Goal: Task Accomplishment & Management: Use online tool/utility

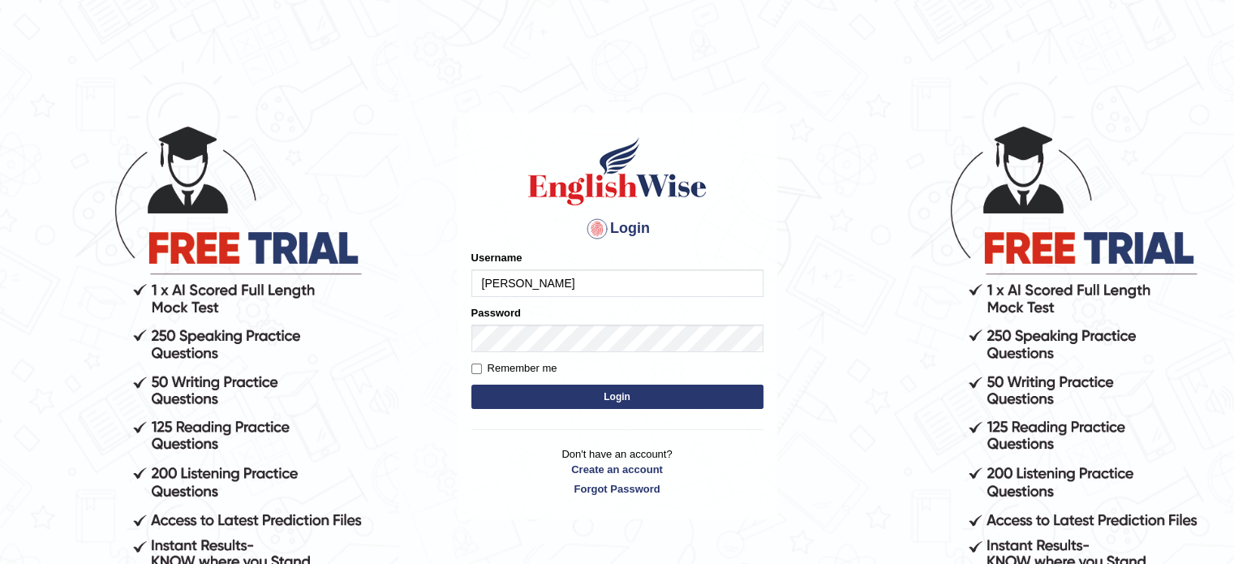
click at [554, 397] on button "Login" at bounding box center [617, 396] width 292 height 24
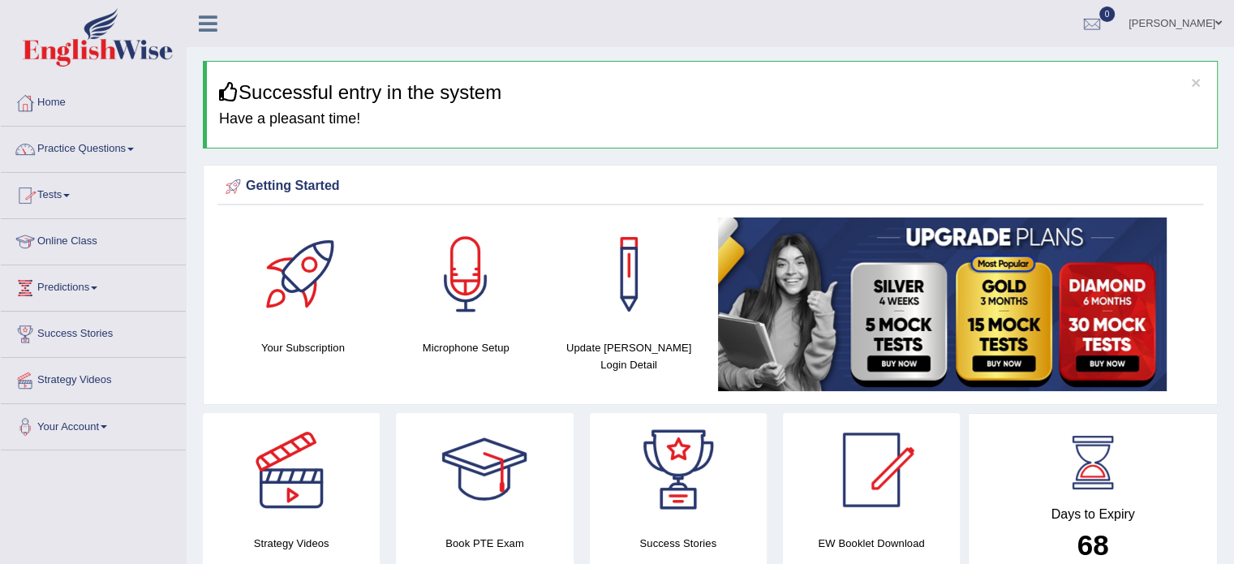
click at [70, 194] on span at bounding box center [66, 195] width 6 height 3
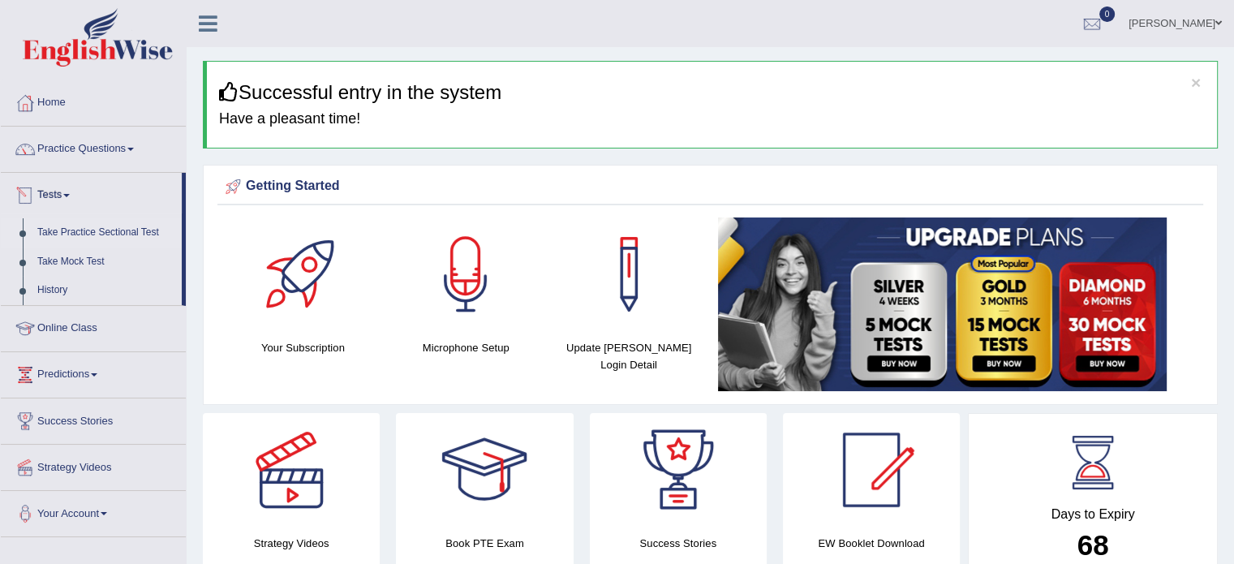
click at [67, 229] on link "Take Practice Sectional Test" at bounding box center [106, 232] width 152 height 29
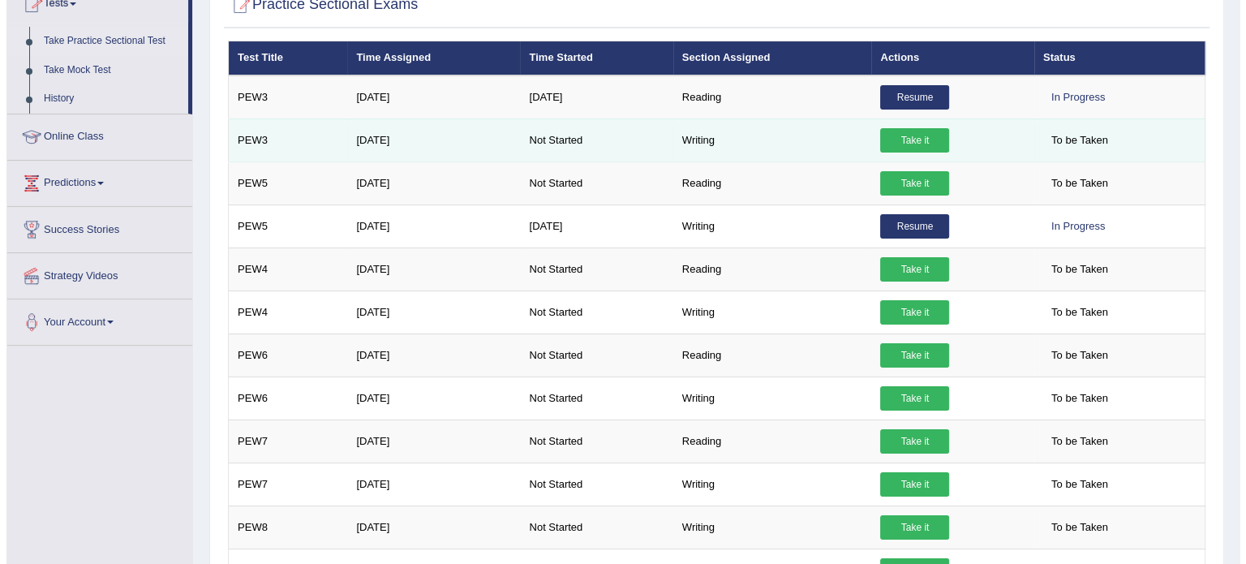
scroll to position [195, 0]
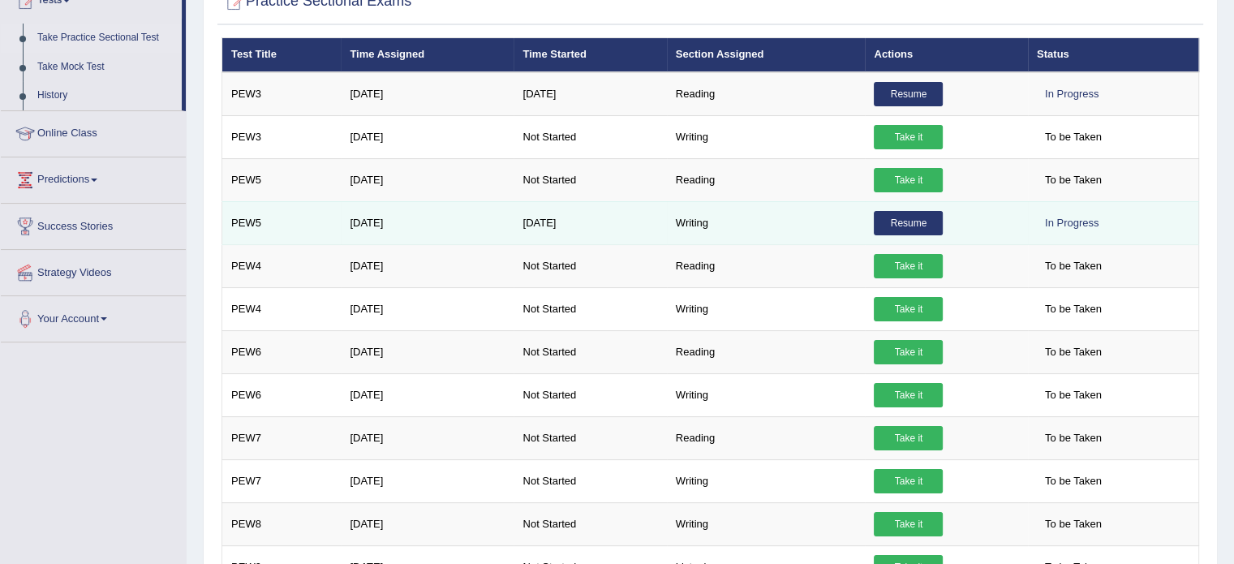
click at [912, 220] on link "Resume" at bounding box center [908, 223] width 69 height 24
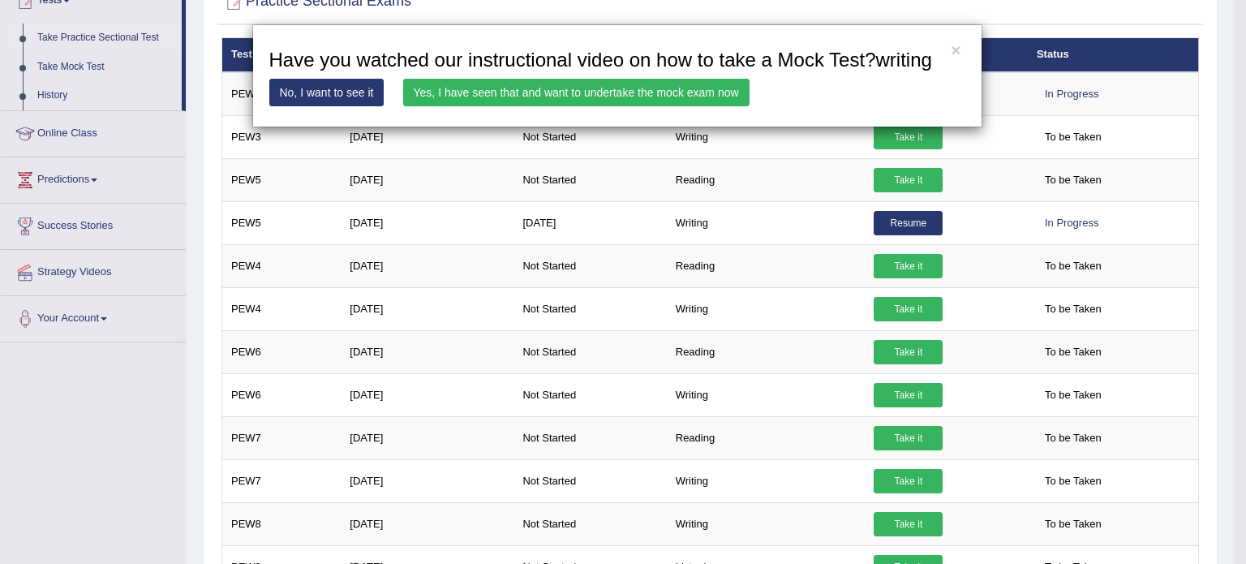
click at [558, 85] on link "Yes, I have seen that and want to undertake the mock exam now" at bounding box center [576, 93] width 346 height 28
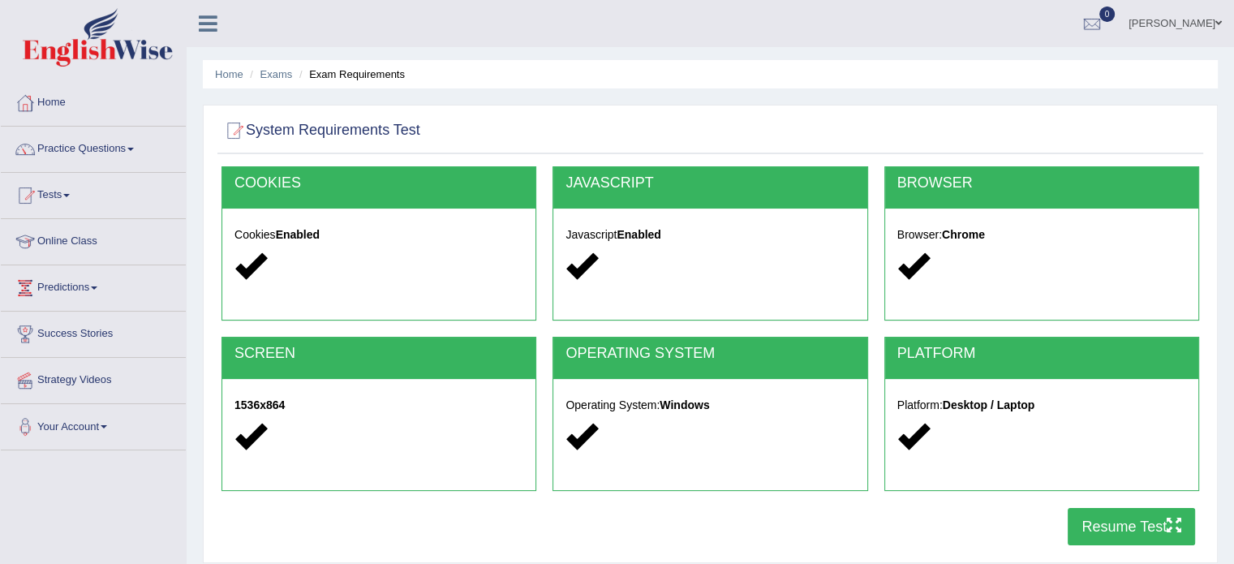
click at [1118, 513] on button "Resume Test" at bounding box center [1131, 526] width 127 height 37
